Goal: Transaction & Acquisition: Purchase product/service

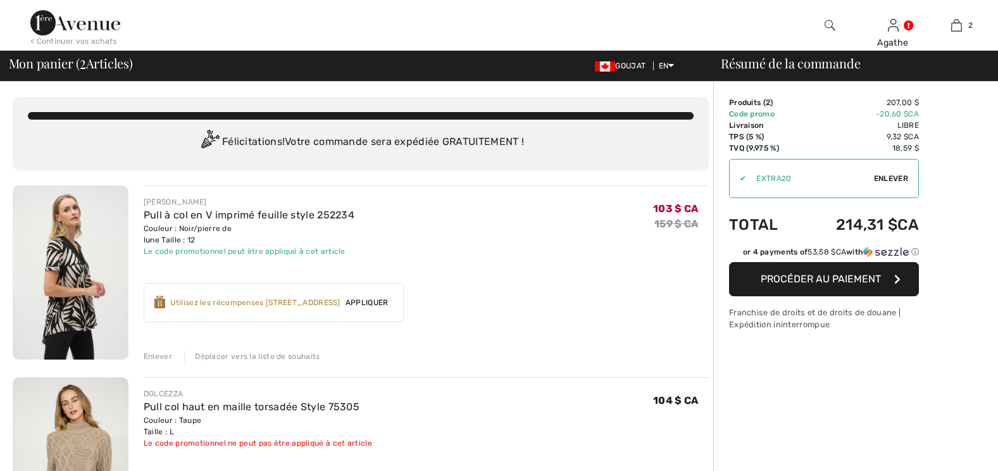
checkbox input "true"
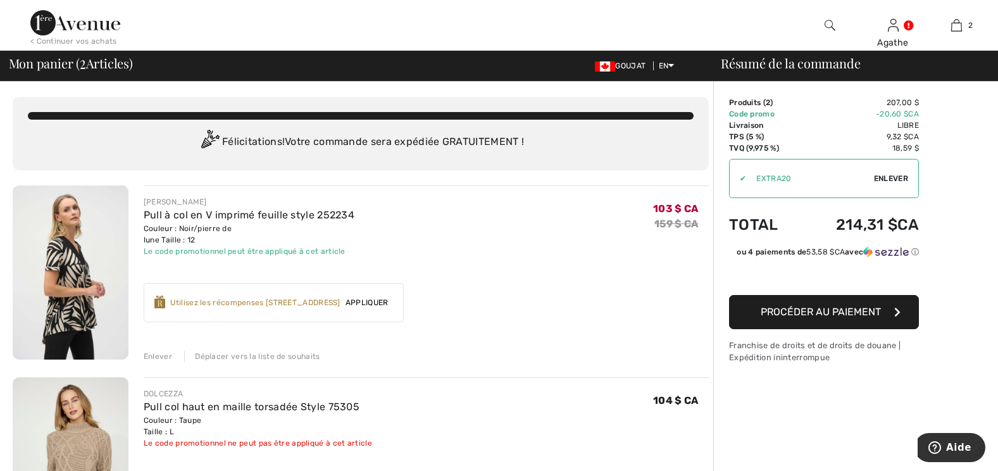
click at [158, 352] on div "Enlever" at bounding box center [158, 355] width 28 height 11
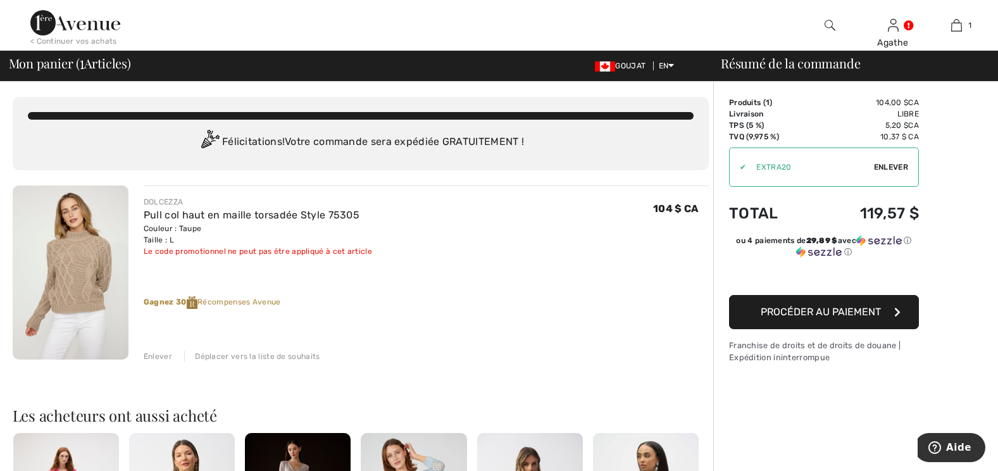
click at [158, 359] on div "Enlever" at bounding box center [158, 355] width 28 height 11
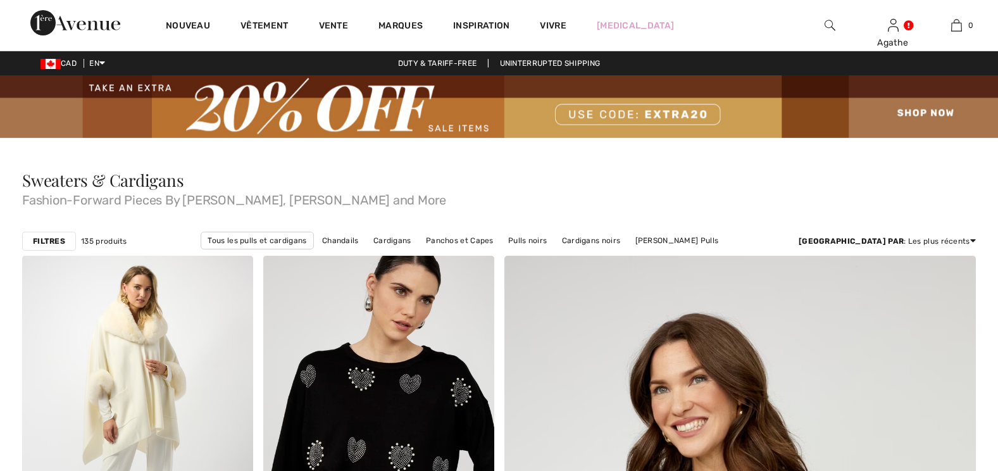
scroll to position [6327, 0]
